Goal: Find specific page/section: Find specific page/section

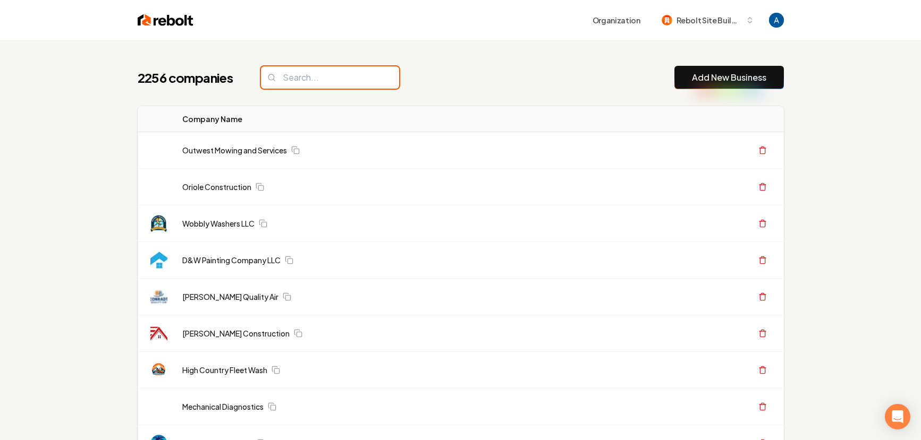
click at [320, 84] on input "search" at bounding box center [330, 77] width 138 height 22
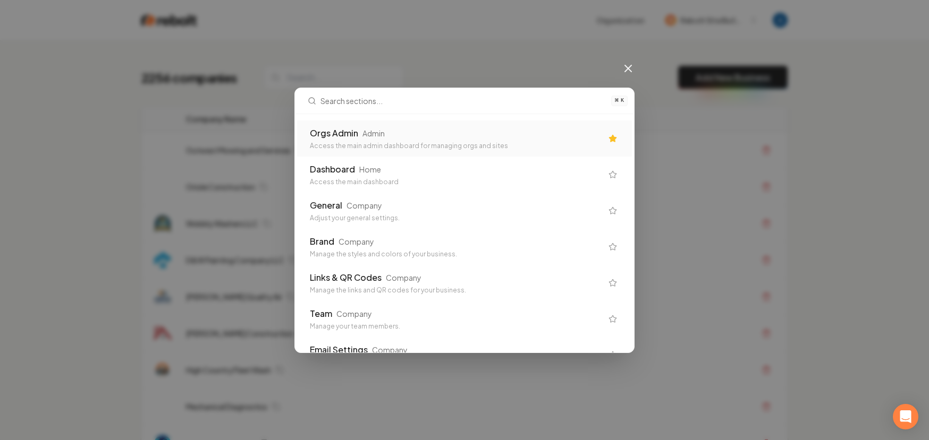
click at [362, 137] on div "Admin" at bounding box center [373, 133] width 22 height 11
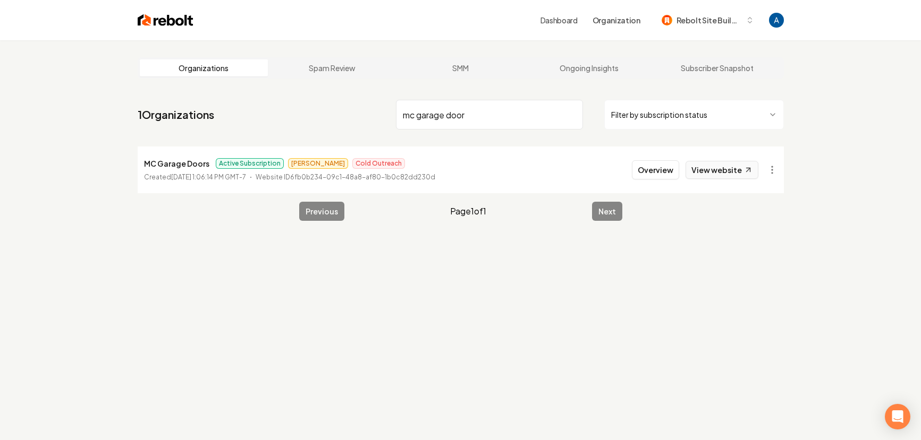
type input "mc garage door"
click at [734, 175] on link "View website" at bounding box center [721, 170] width 73 height 18
